Goal: Transaction & Acquisition: Purchase product/service

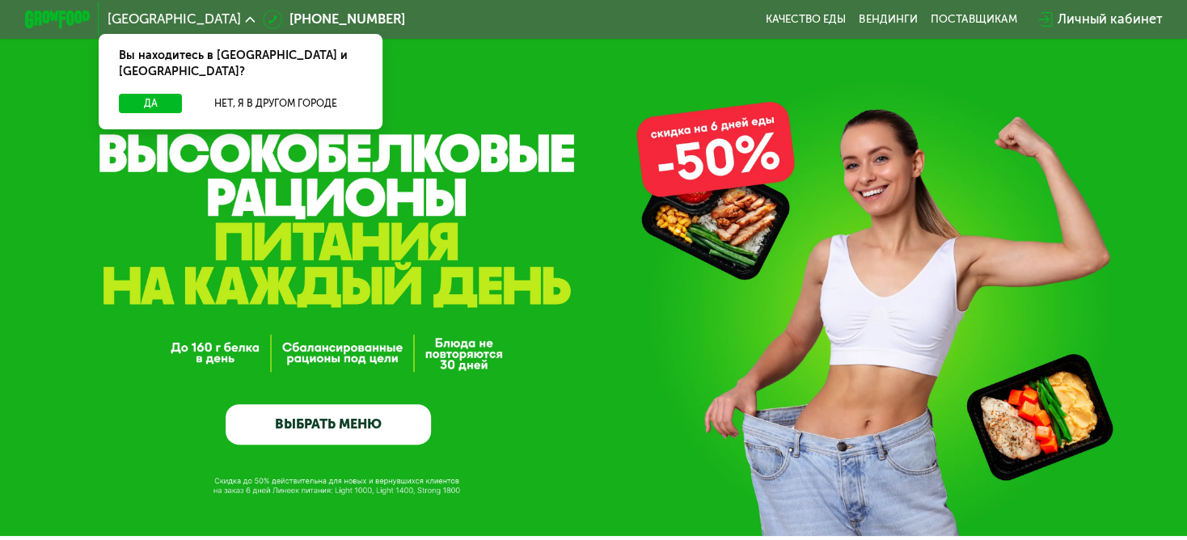
click at [593, 270] on div "GrowFood — доставка правильного питания ВЫБРАТЬ МЕНЮ" at bounding box center [593, 317] width 1187 height 256
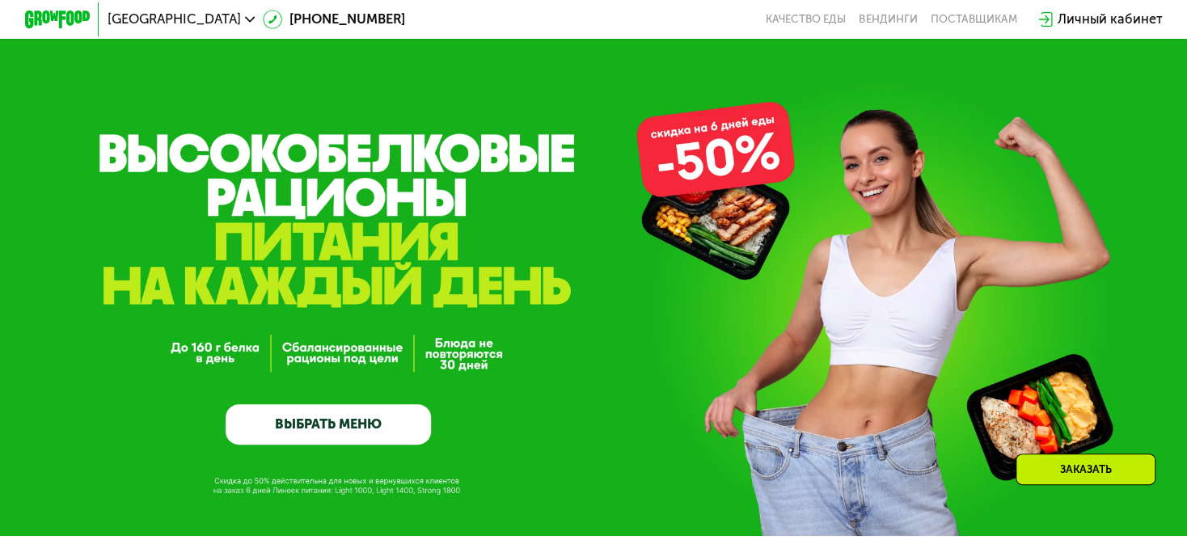
scroll to position [2030, 0]
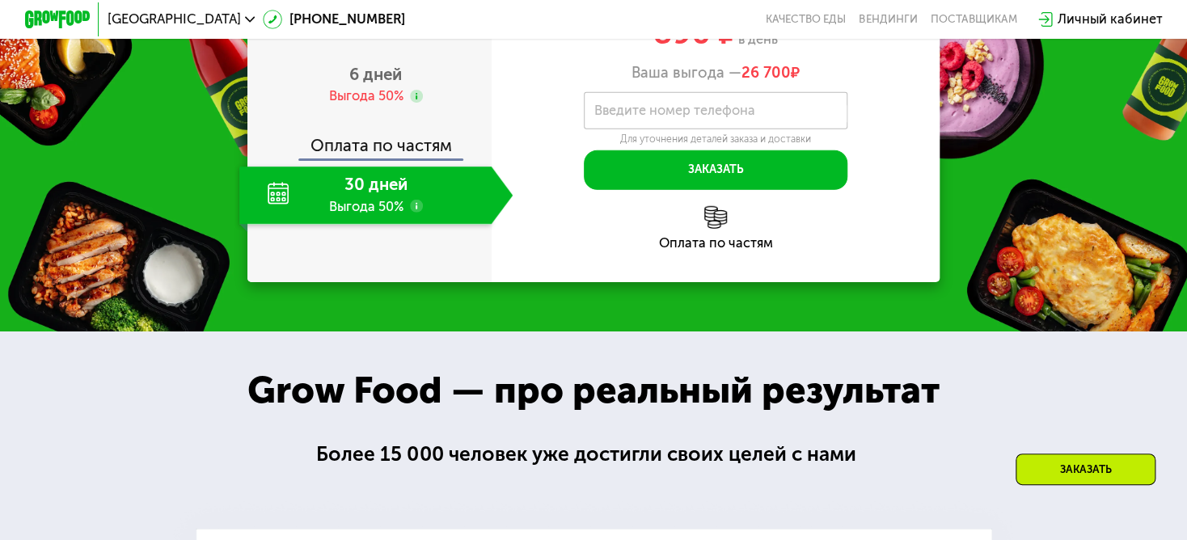
click at [717, 115] on label "Введите номер телефона" at bounding box center [674, 110] width 161 height 9
click at [717, 129] on input "Введите номер телефона" at bounding box center [716, 110] width 264 height 37
type input "**********"
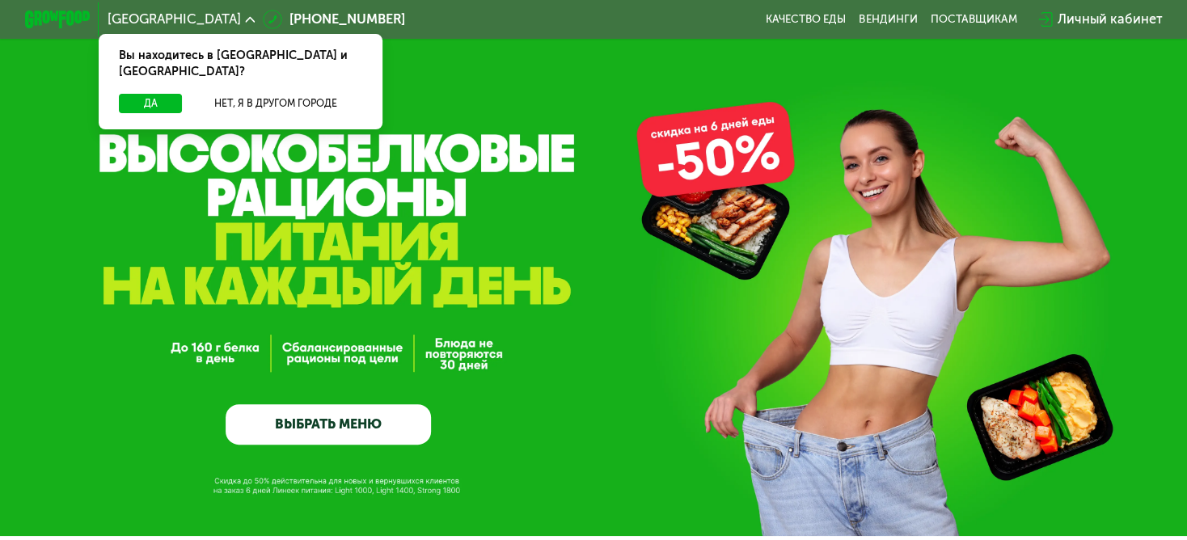
click at [1093, 368] on div "GrowFood — доставка правильного питания ВЫБРАТЬ МЕНЮ" at bounding box center [593, 317] width 1187 height 256
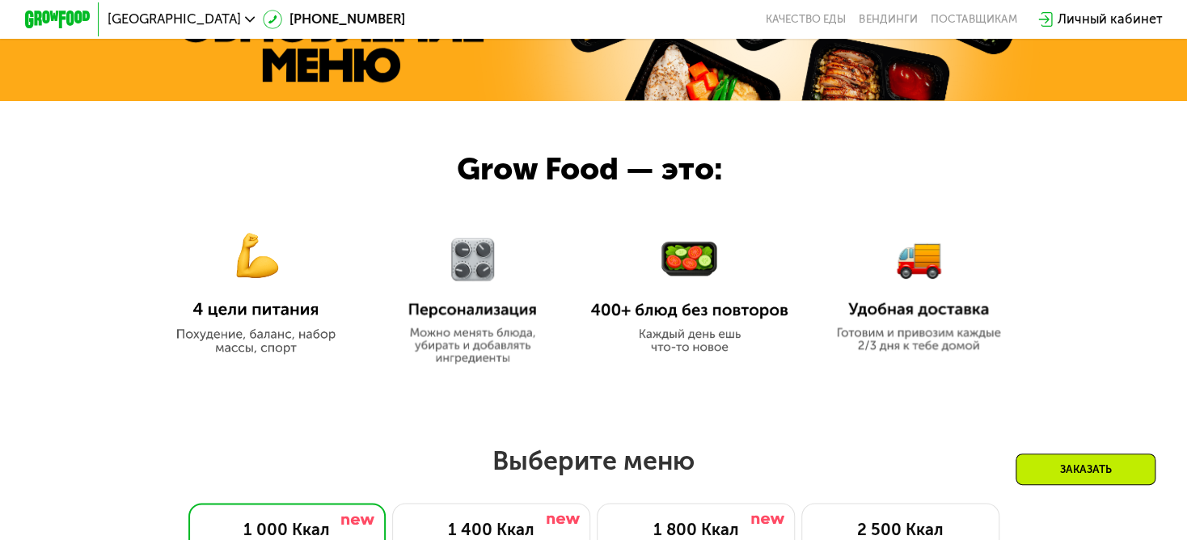
scroll to position [646, 0]
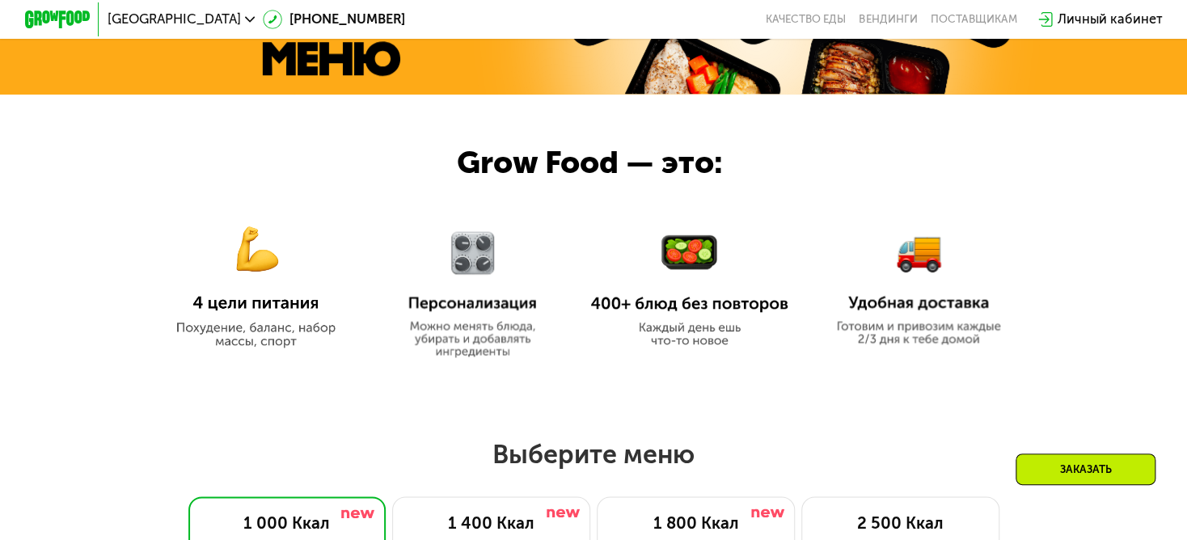
click at [593, 270] on img at bounding box center [689, 290] width 198 height 114
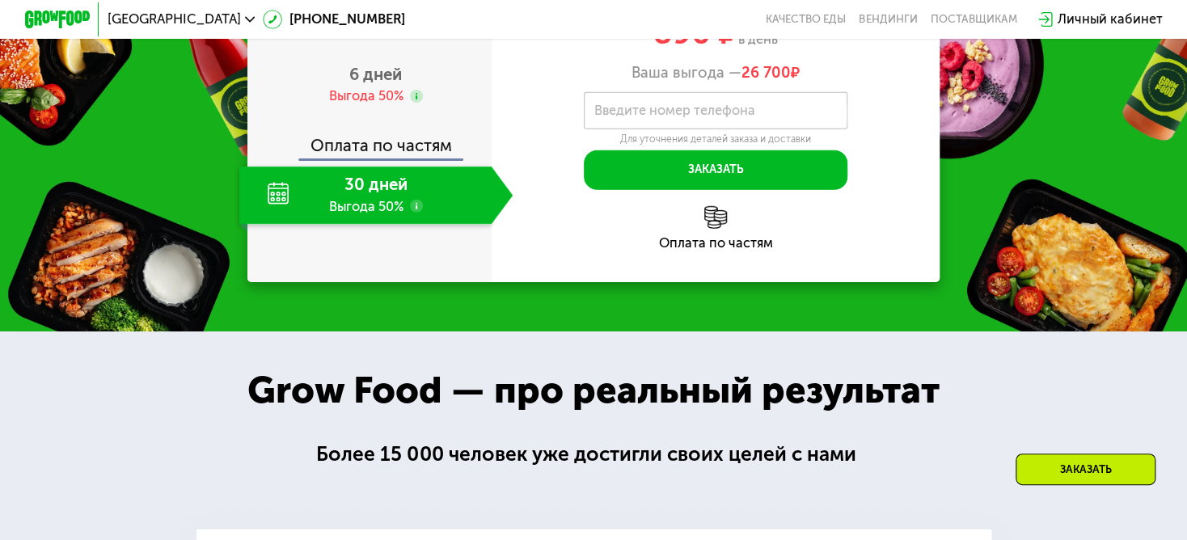
click at [717, 115] on label "Введите номер телефона" at bounding box center [674, 110] width 161 height 9
click at [717, 129] on input "Введите номер телефона" at bounding box center [716, 110] width 264 height 37
type input "**********"
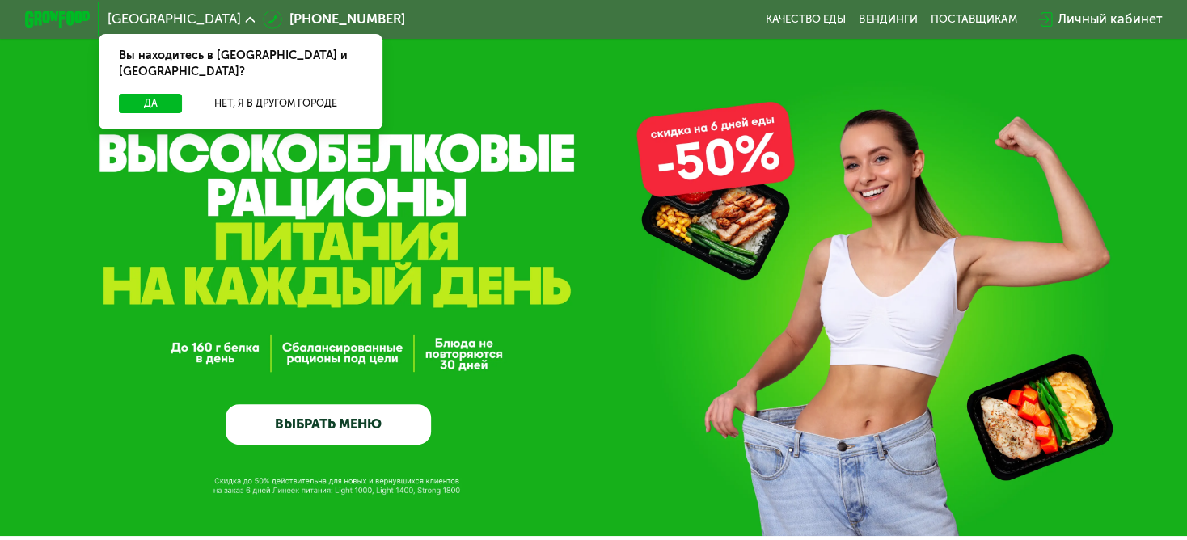
click at [1093, 368] on div "GrowFood — доставка правильного питания ВЫБРАТЬ МЕНЮ" at bounding box center [593, 317] width 1187 height 256
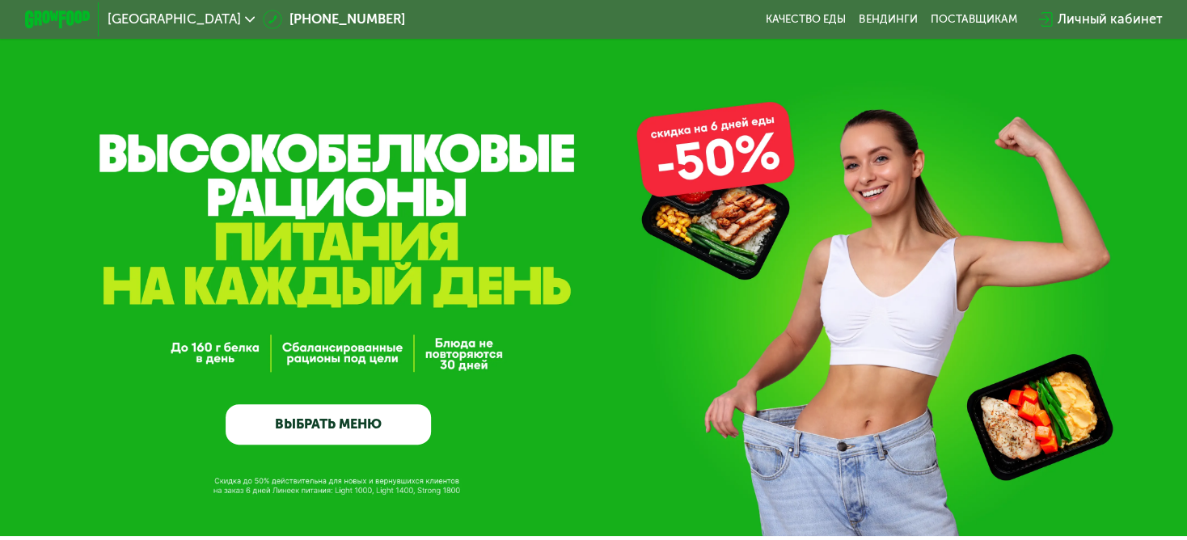
click at [593, 270] on div "GrowFood — доставка правильного питания ВЫБРАТЬ МЕНЮ" at bounding box center [593, 317] width 1187 height 256
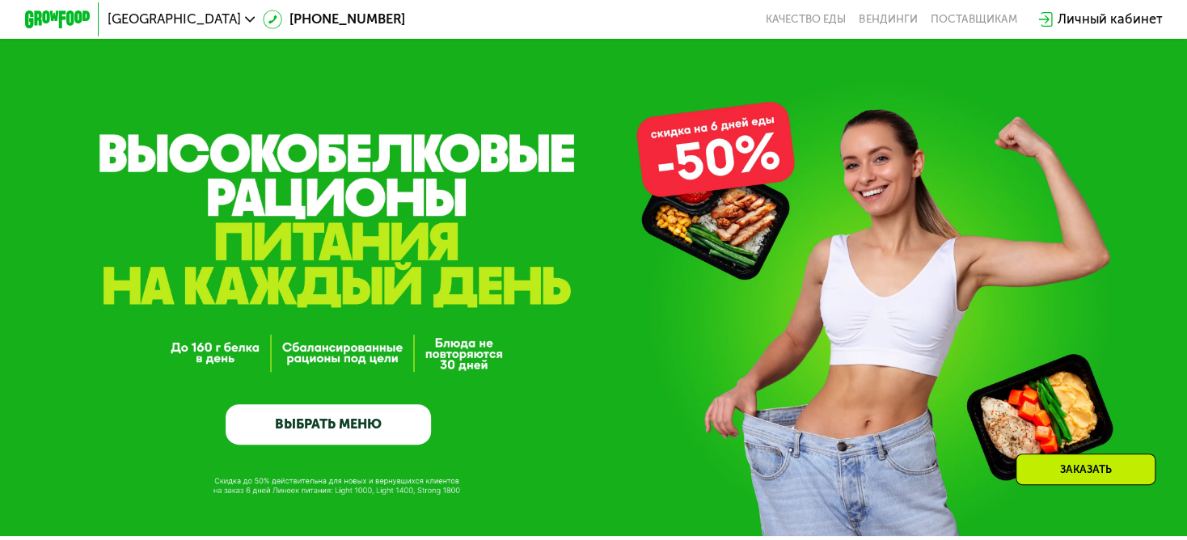
scroll to position [2030, 0]
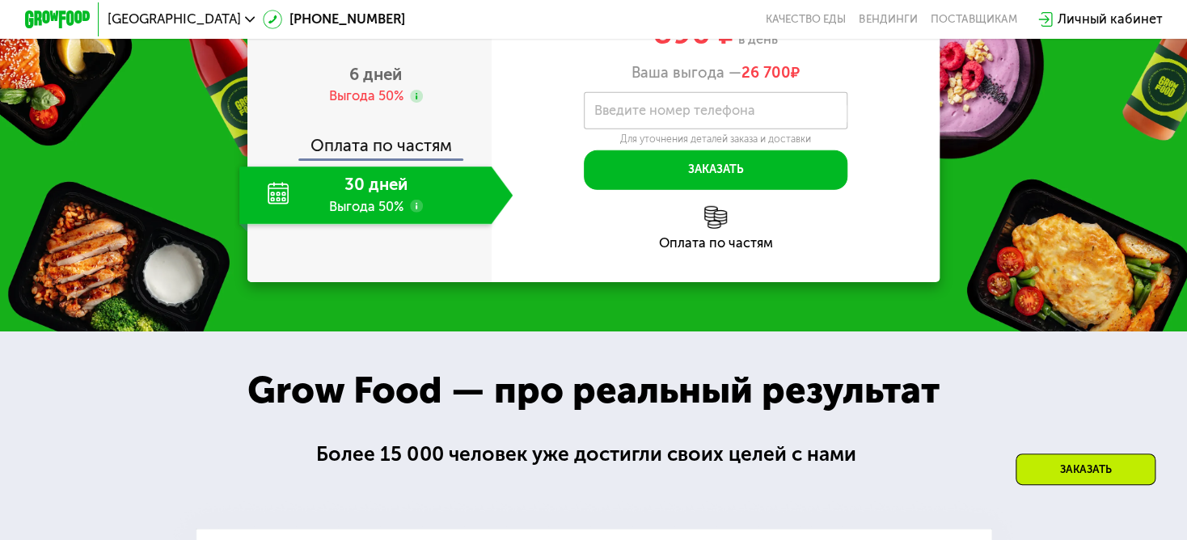
click at [717, 115] on label "Введите номер телефона" at bounding box center [674, 110] width 161 height 9
click at [717, 129] on input "Введите номер телефона" at bounding box center [716, 110] width 264 height 37
type input "**********"
